Goal: Communication & Community: Answer question/provide support

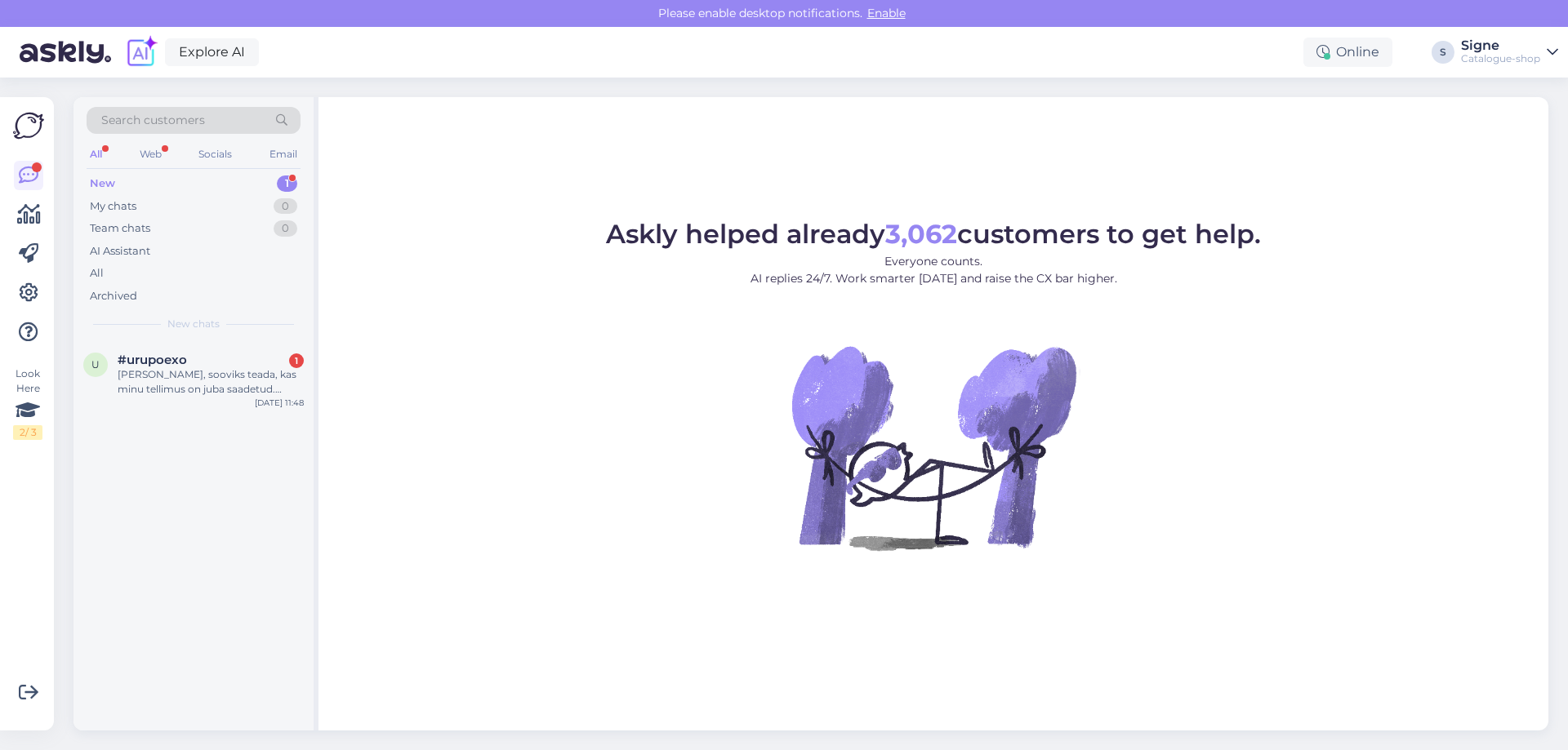
click at [116, 338] on div "Search customers All Web Socials Email New 1 My chats 0 Team chats 0 AI Assista…" at bounding box center [193, 219] width 240 height 244
drag, startPoint x: 153, startPoint y: 366, endPoint x: 219, endPoint y: 381, distance: 67.7
click at [179, 373] on div "#urupoexo 1 Tere, sooviks teada, kas minu tellimus on juba saadetud. [PERSON_NA…" at bounding box center [210, 375] width 186 height 44
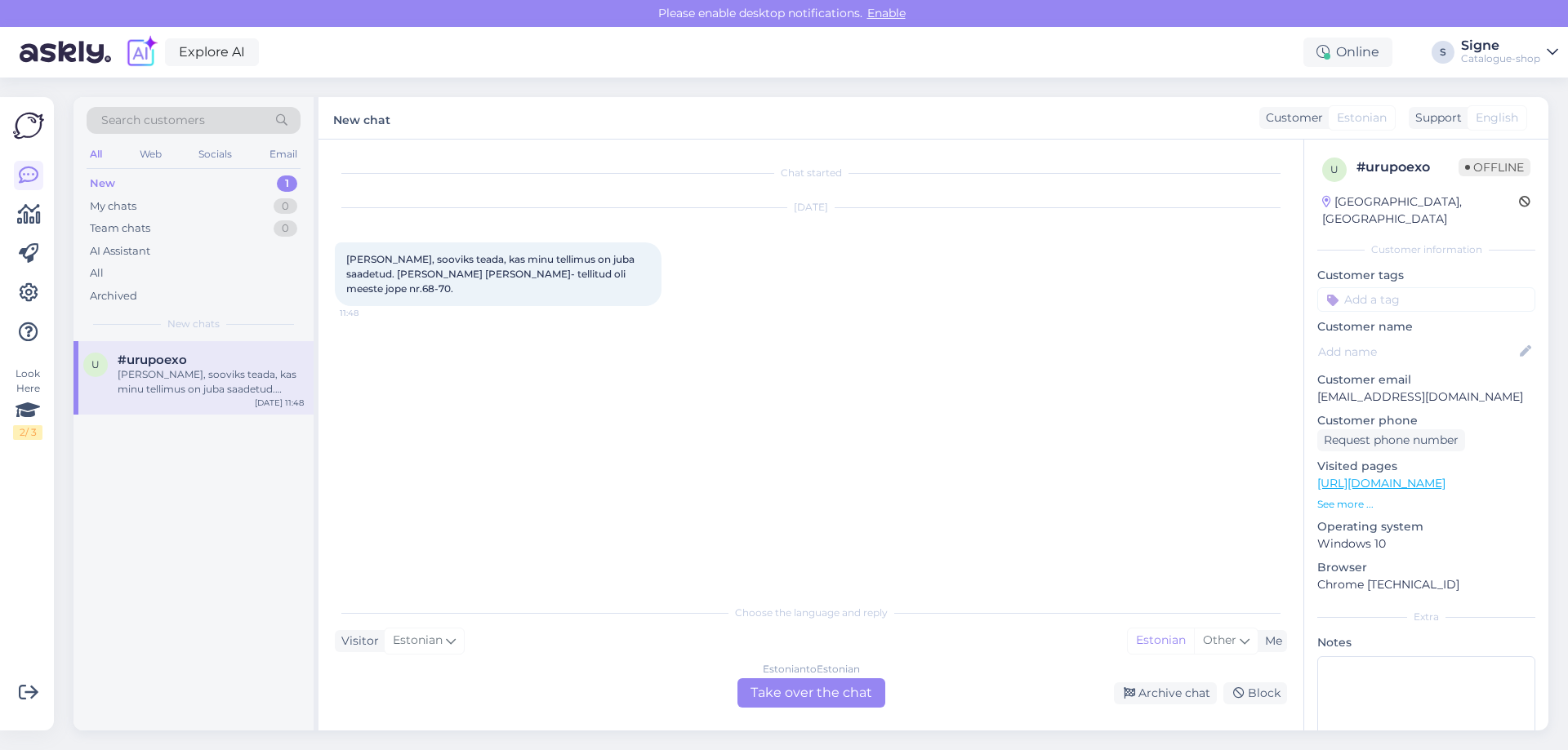
click at [806, 691] on div "Estonian to Estonian Take over the chat" at bounding box center [811, 693] width 148 height 30
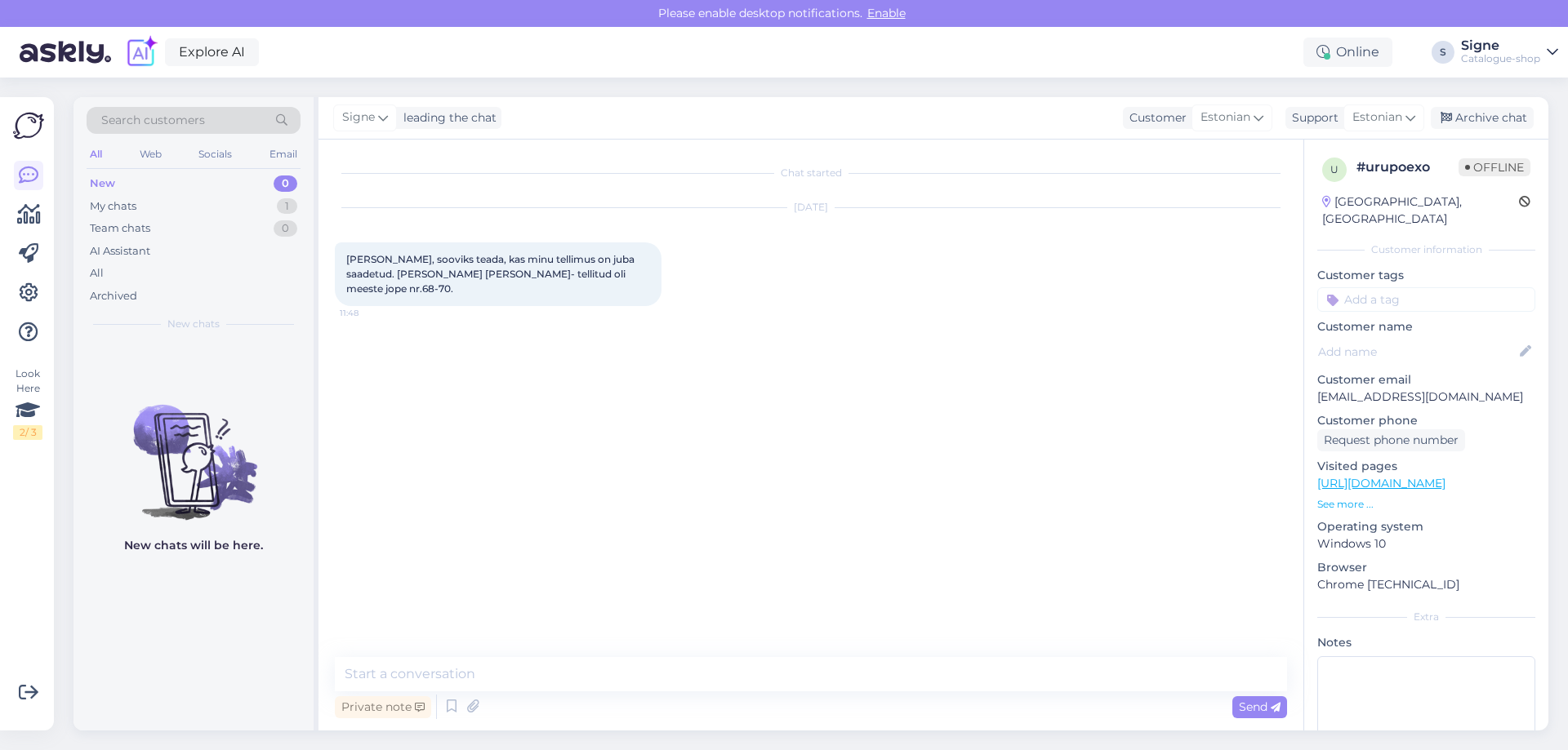
click at [413, 652] on div "Chat started [DATE] Tere, sooviks teada, kas minu tellimus on juba saadetud. [P…" at bounding box center [810, 435] width 985 height 591
click at [404, 664] on textarea at bounding box center [810, 675] width 952 height 34
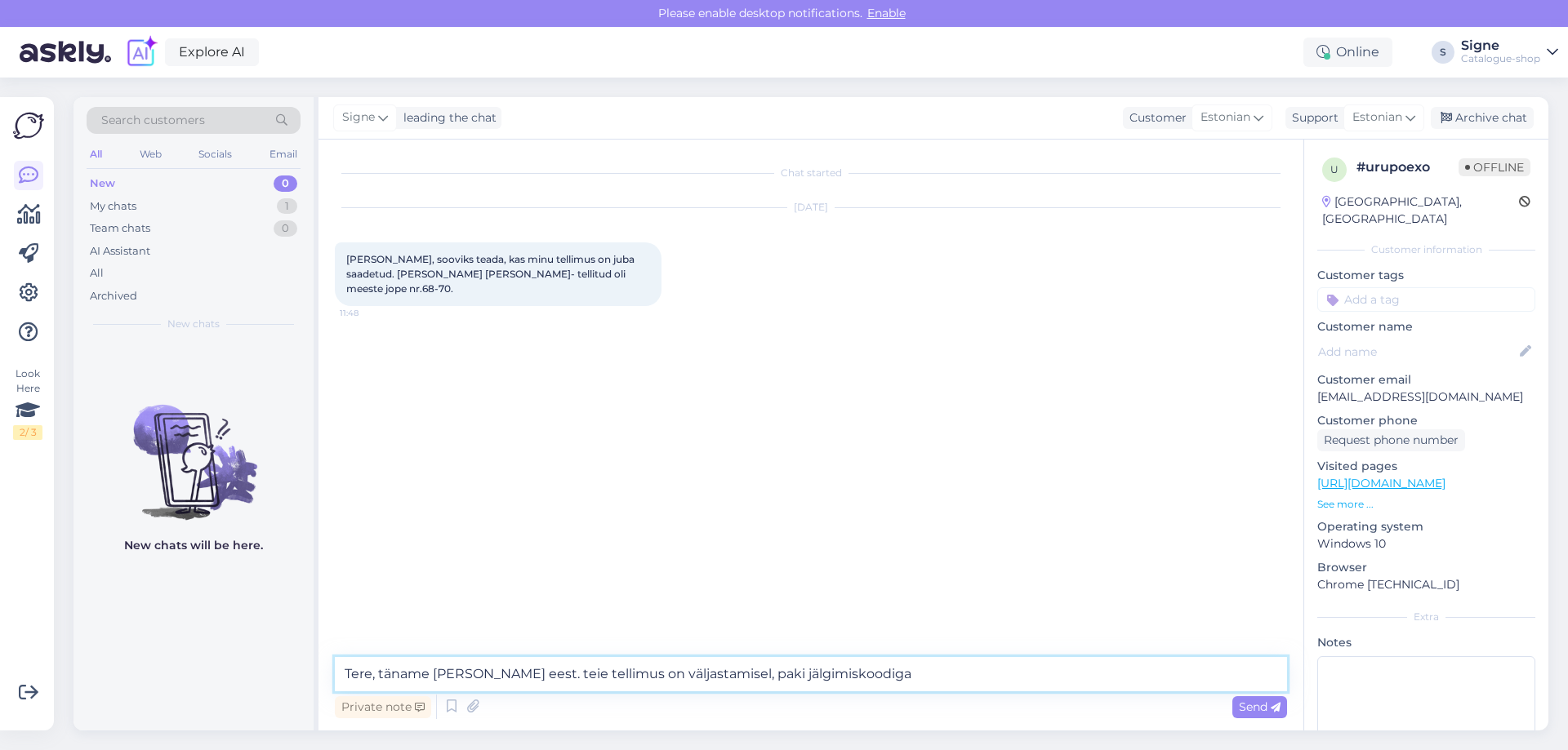
paste textarea "00542001233797"
type textarea "Tere, täname [PERSON_NAME] eest. teie tellimus on väljastamisel, paki jälgimisk…"
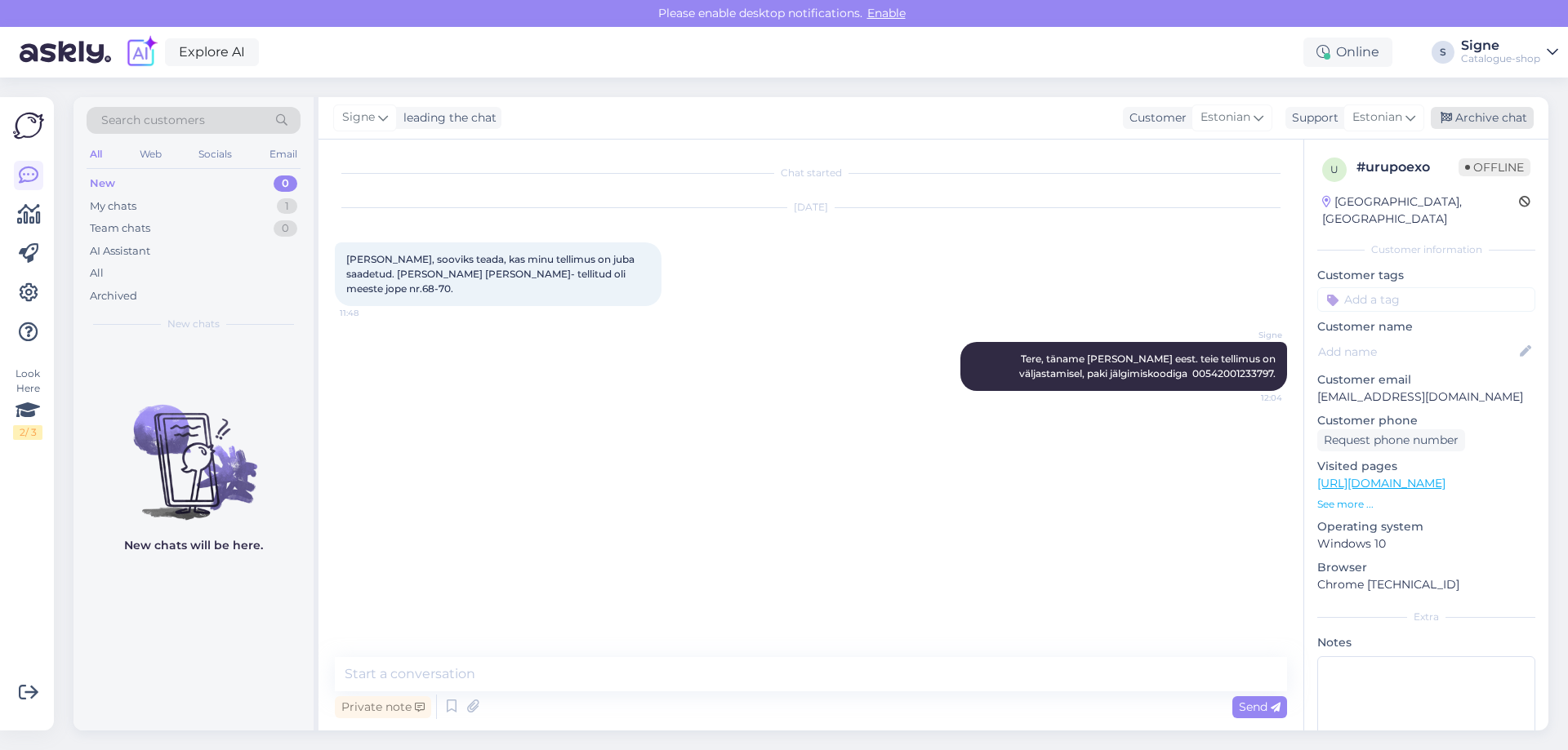
click at [1495, 113] on div "Archive chat" at bounding box center [1482, 117] width 103 height 22
